Goal: Information Seeking & Learning: Find specific fact

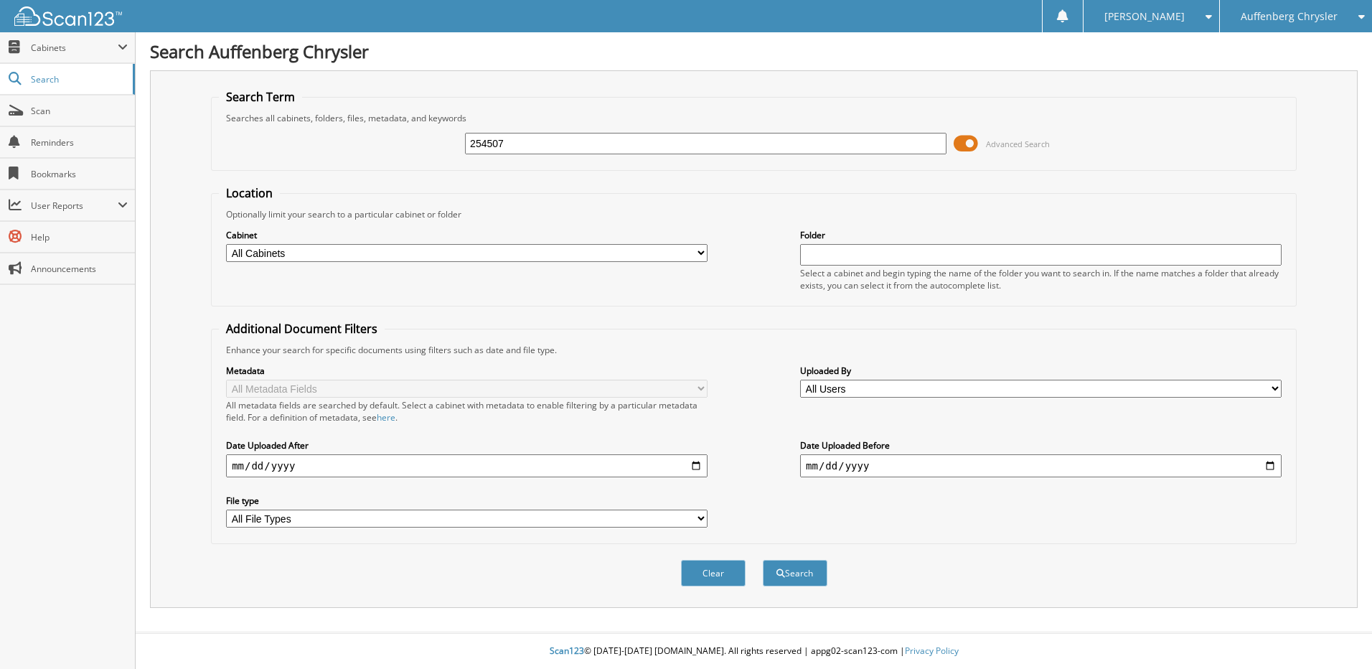
type input "254507"
click at [763, 560] on button "Search" at bounding box center [795, 573] width 65 height 27
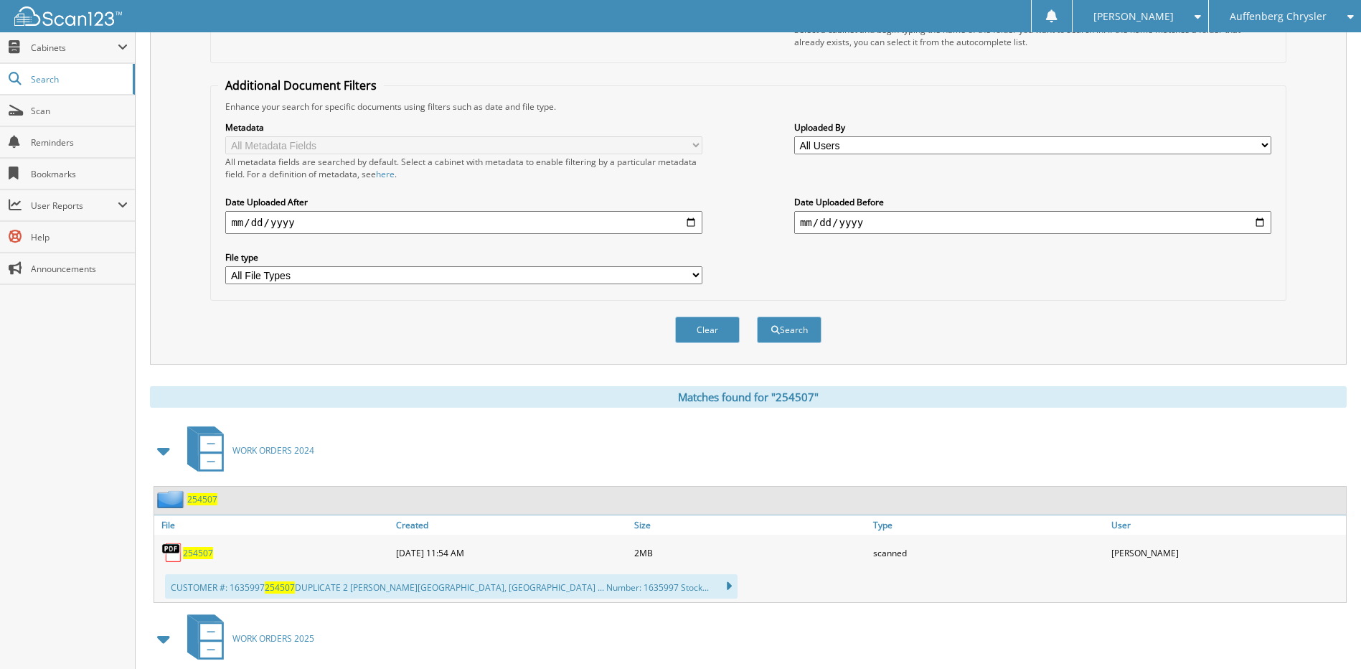
scroll to position [359, 0]
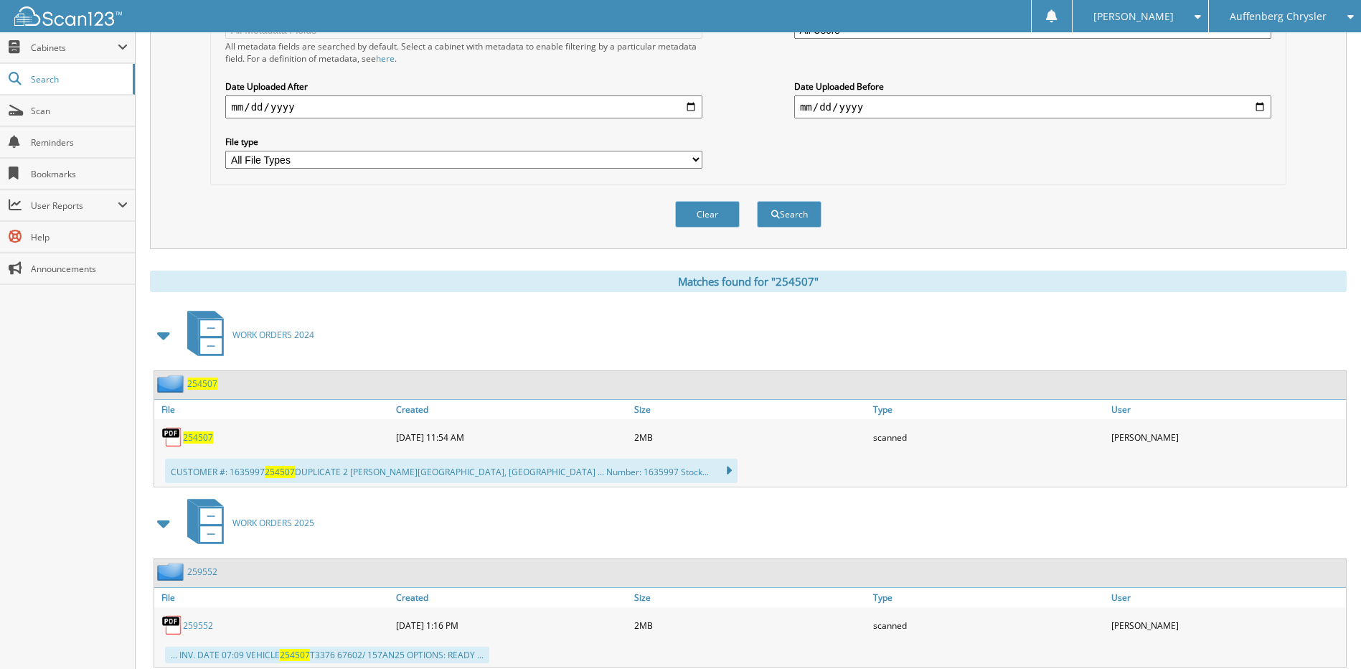
click at [191, 438] on span "254507" at bounding box center [198, 437] width 30 height 12
